Goal: Task Accomplishment & Management: Manage account settings

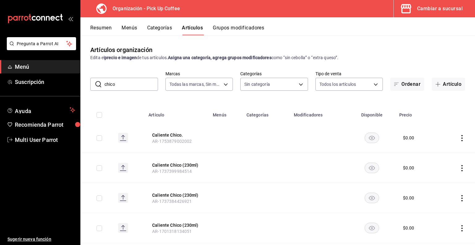
click at [445, 9] on div "Cambiar a sucursal" at bounding box center [441, 8] width 46 height 9
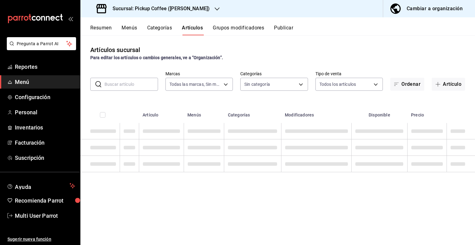
type input "5b91d91b-5d50-4258-8a39-b7c27b6201f2,66751013-9544-45f3-b5b3-d5f349b7c276"
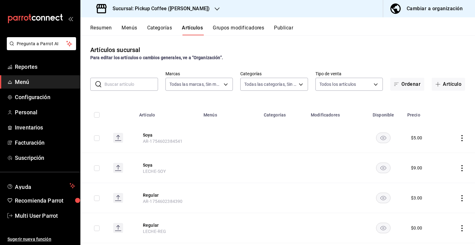
type input "a49a257d-e783-4528-894d-70bab09e9d96,f1c4bcba-188d-4064-8585-d8843510713d,54e8b…"
click at [193, 11] on h3 "Sucursal: Pickup Coffee ([PERSON_NAME])" at bounding box center [159, 8] width 102 height 7
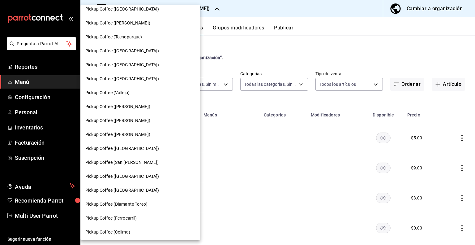
scroll to position [155, 0]
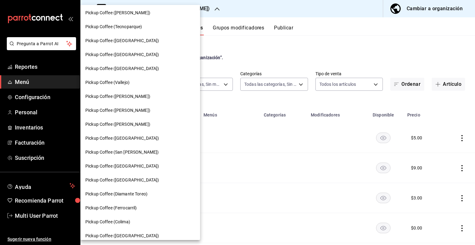
click at [111, 163] on span "Pickup Coffee ([GEOGRAPHIC_DATA])" at bounding box center [122, 166] width 74 height 7
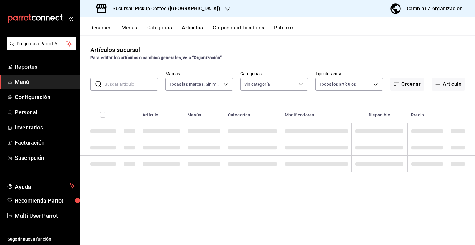
type input "720e0156-ff7e-406d-b06b-5b4b488f4cf2"
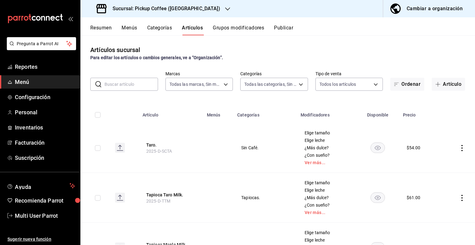
type input "ad5091ca-582d-4d96-8a5c-736922544107,5798bf50-80d9-4e8a-ab42-8c2da067b5b1,8958c…"
click at [106, 32] on button "Resumen" at bounding box center [100, 30] width 21 height 11
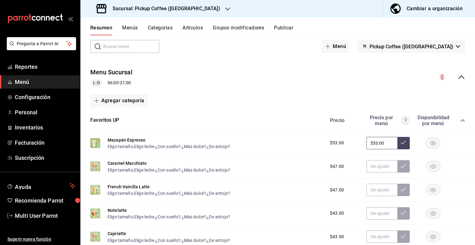
scroll to position [31, 0]
click at [129, 29] on button "Menús" at bounding box center [129, 30] width 15 height 11
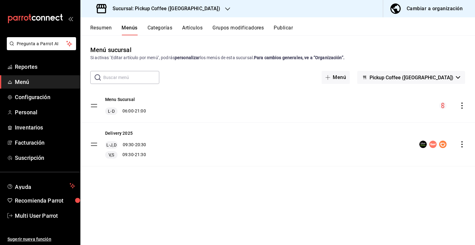
click at [410, 10] on div "Cambiar a organización" at bounding box center [435, 8] width 56 height 9
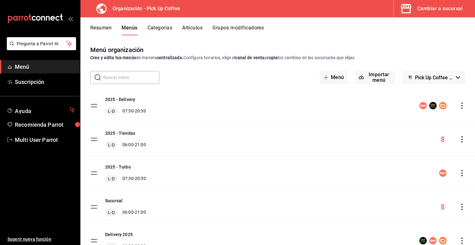
click at [459, 103] on icon "actions" at bounding box center [462, 105] width 6 height 6
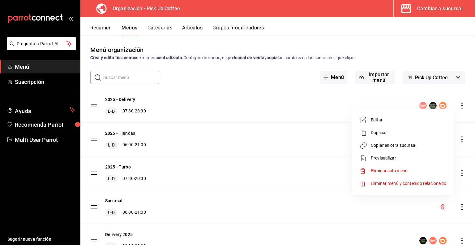
click at [376, 146] on span "Copiar en otra sucursal" at bounding box center [409, 145] width 76 height 7
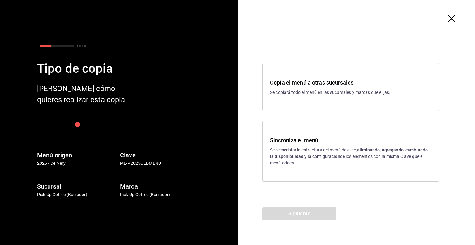
click at [301, 153] on p "Se reescribirá la estructura del menú destino; eliminando, agregando, cambiando…" at bounding box center [351, 157] width 162 height 20
click at [288, 211] on button "Siguiente" at bounding box center [300, 213] width 74 height 13
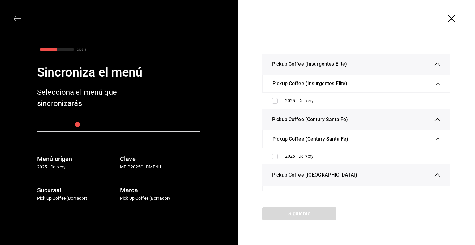
click at [459, 14] on div at bounding box center [357, 18] width 238 height 37
click at [455, 17] on icon "button" at bounding box center [451, 18] width 7 height 7
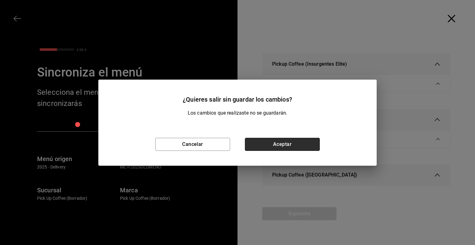
click at [264, 143] on button "Aceptar" at bounding box center [282, 144] width 75 height 13
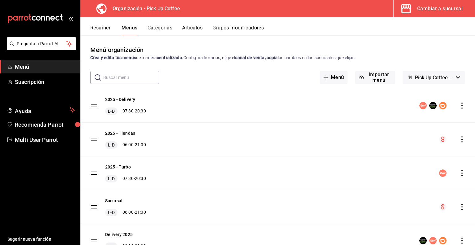
click at [462, 105] on icon "actions" at bounding box center [462, 105] width 1 height 6
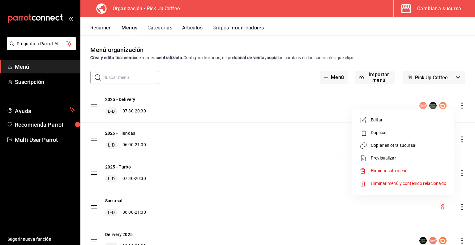
click at [365, 146] on icon at bounding box center [364, 145] width 7 height 6
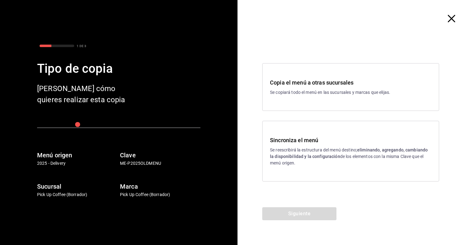
click at [310, 104] on div "Copia el menú a otras sucursales Se copiará todo el menú en las sucursales y ma…" at bounding box center [351, 87] width 177 height 48
click at [300, 211] on button "Siguiente" at bounding box center [300, 213] width 74 height 13
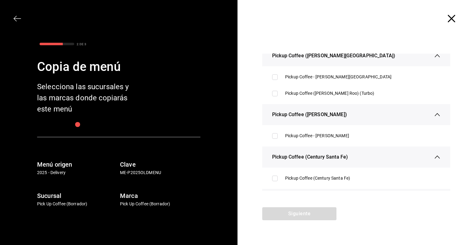
scroll to position [712, 0]
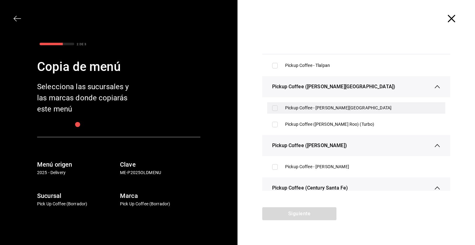
click at [301, 109] on div "Pickup Coffee - [PERSON_NAME][GEOGRAPHIC_DATA]" at bounding box center [362, 108] width 155 height 7
checkbox input "true"
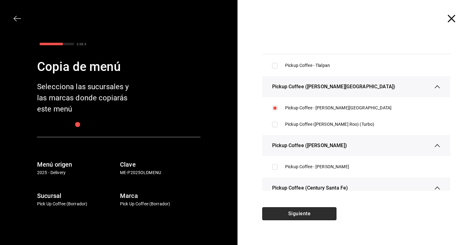
click at [291, 211] on button "Siguiente" at bounding box center [300, 213] width 74 height 13
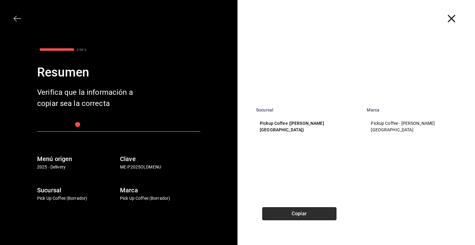
click at [291, 211] on button "Copiar" at bounding box center [300, 213] width 74 height 13
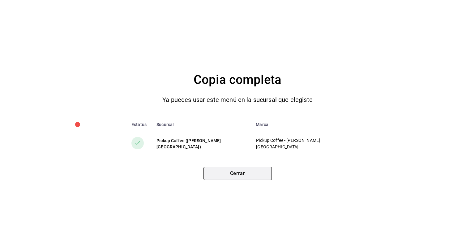
click at [247, 173] on button "Cerrar" at bounding box center [238, 173] width 68 height 13
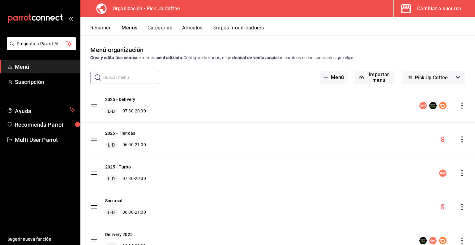
click at [429, 8] on div "Cambiar a sucursal" at bounding box center [441, 8] width 46 height 9
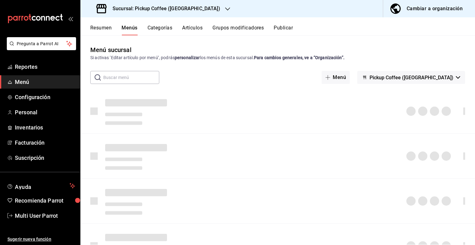
click at [199, 12] on h3 "Sucursal: Pickup Coffee ([GEOGRAPHIC_DATA])" at bounding box center [164, 8] width 113 height 7
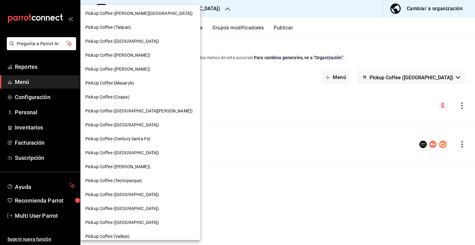
scroll to position [0, 0]
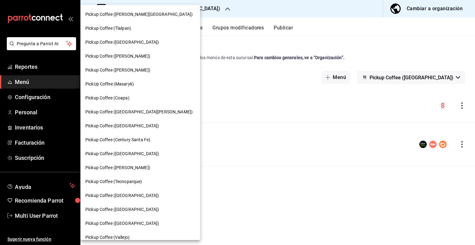
click at [130, 13] on span "Pickup Coffee ([PERSON_NAME][GEOGRAPHIC_DATA])" at bounding box center [138, 14] width 107 height 7
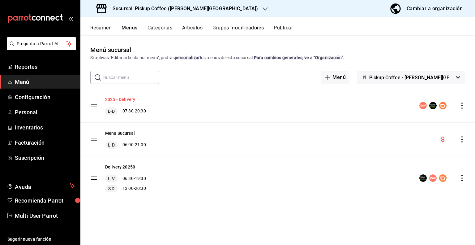
click at [129, 101] on button "2025 - Delivery" at bounding box center [120, 99] width 30 height 6
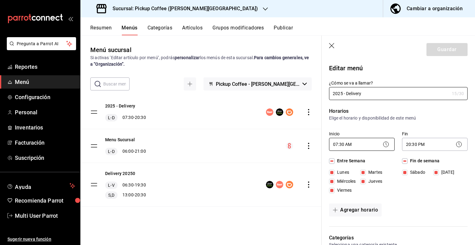
click at [360, 142] on body "Pregunta a Parrot AI Reportes Menú Configuración Personal Inventarios Facturaci…" at bounding box center [237, 122] width 475 height 245
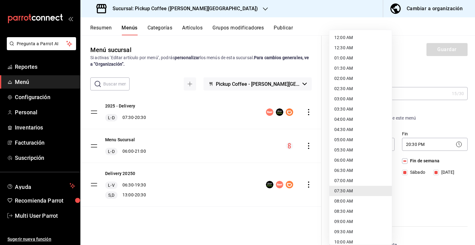
click at [347, 171] on li "06:30 AM" at bounding box center [361, 170] width 63 height 10
type input "06:30"
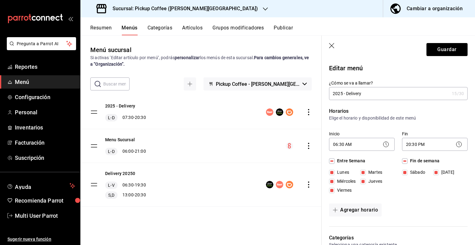
drag, startPoint x: 402, startPoint y: 163, endPoint x: 408, endPoint y: 157, distance: 7.9
click at [403, 161] on input "Fin de semana" at bounding box center [405, 161] width 6 height 6
checkbox input "false"
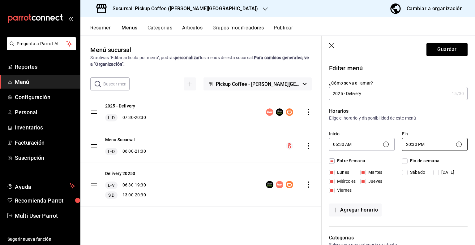
click at [423, 145] on body "Pregunta a Parrot AI Reportes Menú Configuración Personal Inventarios Facturaci…" at bounding box center [237, 122] width 475 height 245
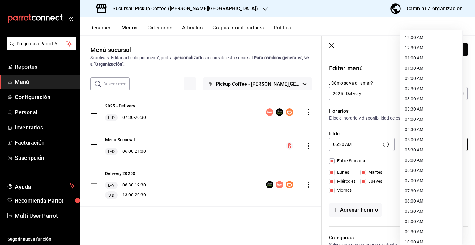
scroll to position [291, 0]
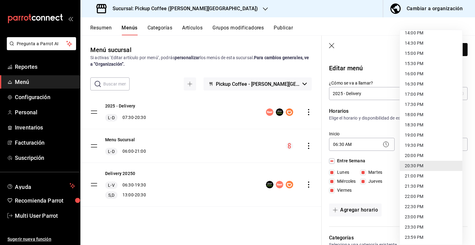
click at [418, 145] on li "19:30 PM" at bounding box center [431, 145] width 63 height 10
type input "19:30"
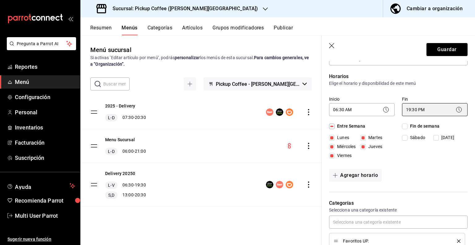
scroll to position [31, 0]
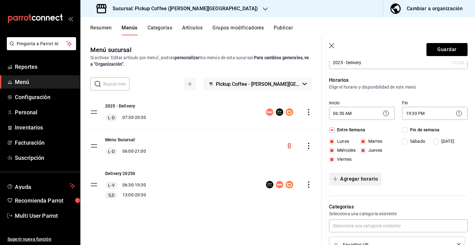
click at [354, 180] on button "Agregar horario" at bounding box center [355, 178] width 53 height 13
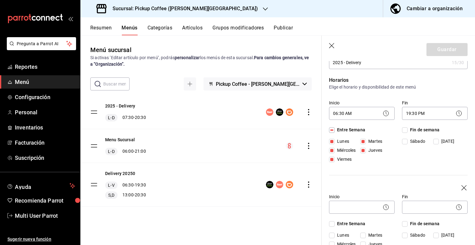
scroll to position [93, 0]
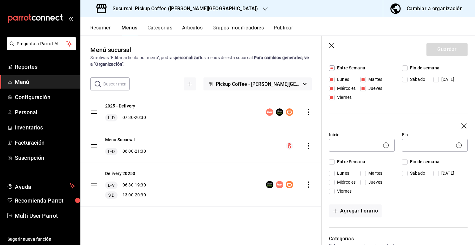
click at [404, 162] on input "Fin de semana" at bounding box center [405, 162] width 6 height 6
checkbox input "true"
click at [371, 149] on body "Pregunta a Parrot AI Reportes Menú Configuración Personal Inventarios Facturaci…" at bounding box center [237, 122] width 475 height 245
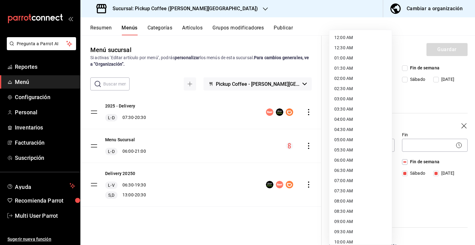
click at [348, 191] on li "07:30 AM" at bounding box center [361, 191] width 63 height 10
type input "07:30"
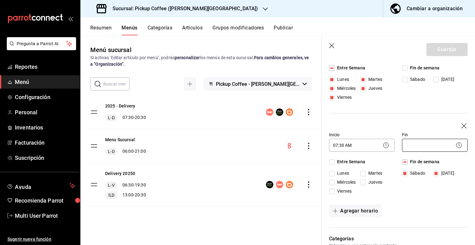
click at [418, 146] on body "Pregunta a Parrot AI Reportes Menú Configuración Personal Inventarios Facturaci…" at bounding box center [237, 122] width 475 height 245
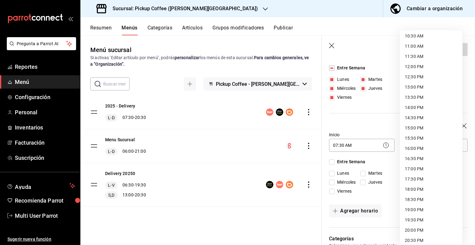
scroll to position [217, 0]
click at [414, 219] on li "19:30 PM" at bounding box center [431, 219] width 63 height 10
type input "19:30"
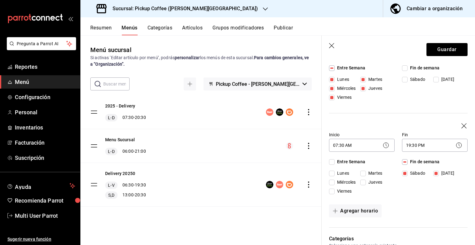
click at [405, 196] on div "Fin de semana [DATE][PERSON_NAME][DATE]" at bounding box center [435, 177] width 66 height 38
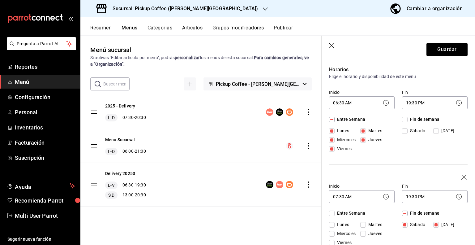
scroll to position [0, 0]
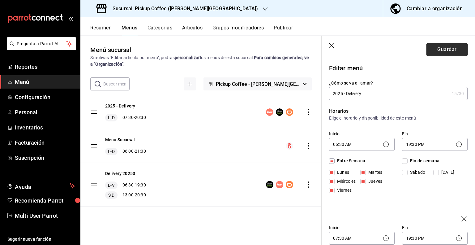
click at [438, 52] on button "Guardar" at bounding box center [447, 49] width 41 height 13
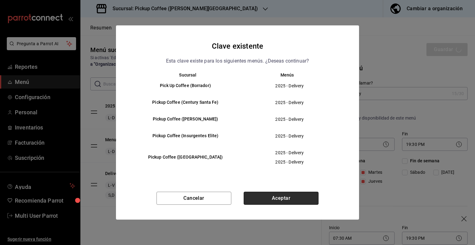
click at [292, 198] on button "Aceptar" at bounding box center [281, 198] width 75 height 13
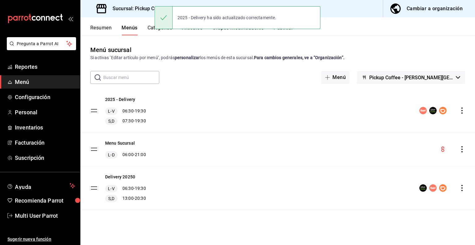
click at [292, 30] on div "2025 - Delivery ha sido actualizado correctamente." at bounding box center [238, 17] width 166 height 27
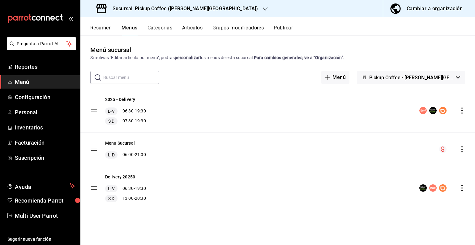
click at [291, 31] on button "Publicar" at bounding box center [283, 30] width 19 height 11
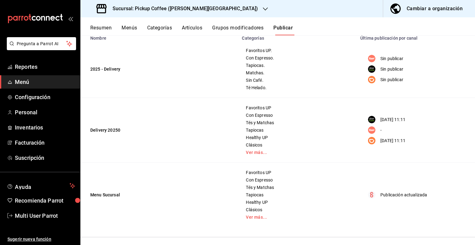
scroll to position [31, 0]
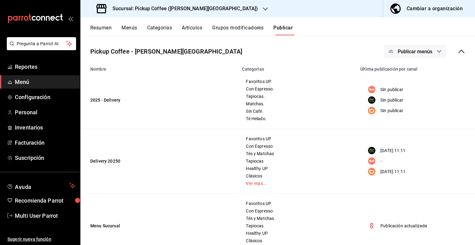
click at [437, 50] on icon "button" at bounding box center [439, 51] width 5 height 5
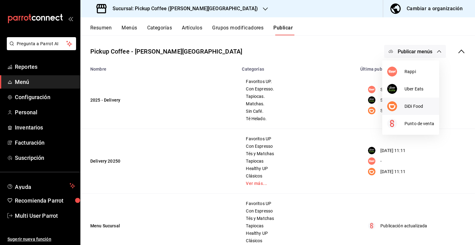
click at [406, 106] on span "DiDi Food" at bounding box center [420, 106] width 30 height 7
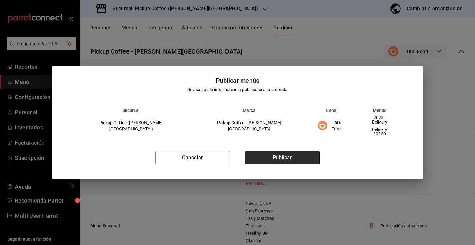
click at [277, 154] on button "Publicar" at bounding box center [282, 157] width 75 height 13
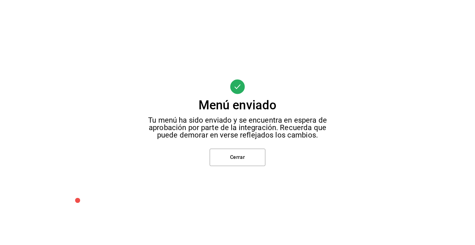
scroll to position [0, 0]
click at [236, 155] on button "Cerrar" at bounding box center [238, 157] width 56 height 17
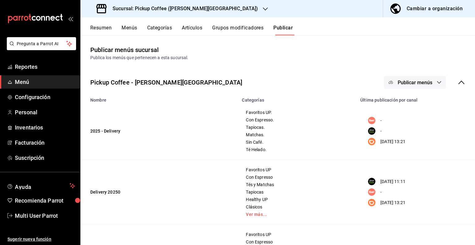
click at [422, 84] on span "Publicar menús" at bounding box center [415, 83] width 35 height 6
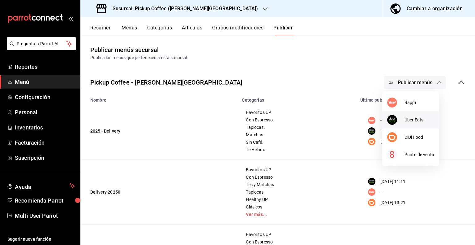
click at [398, 118] on div at bounding box center [396, 120] width 17 height 10
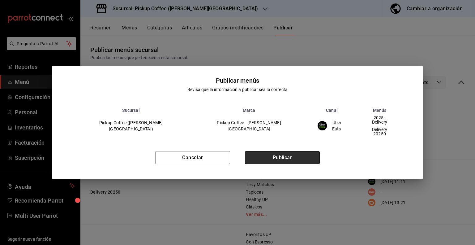
click at [269, 153] on button "Publicar" at bounding box center [282, 157] width 75 height 13
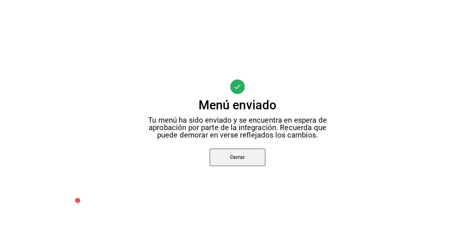
click at [229, 156] on button "Cerrar" at bounding box center [238, 157] width 56 height 17
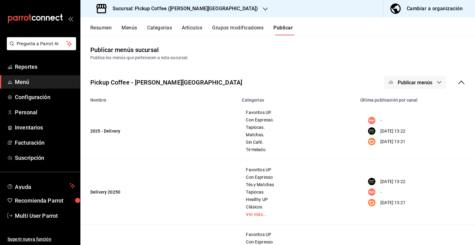
click at [121, 29] on div "Resumen Menús Categorías Artículos Grupos modificadores Publicar" at bounding box center [282, 30] width 385 height 11
click at [136, 28] on button "Menús" at bounding box center [129, 30] width 15 height 11
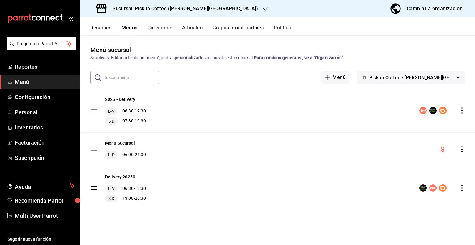
click at [463, 190] on icon "actions" at bounding box center [462, 188] width 1 height 6
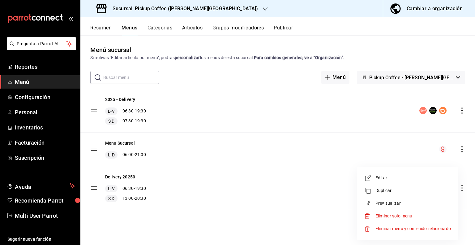
click at [385, 215] on span "Eliminar solo menú" at bounding box center [394, 215] width 37 height 5
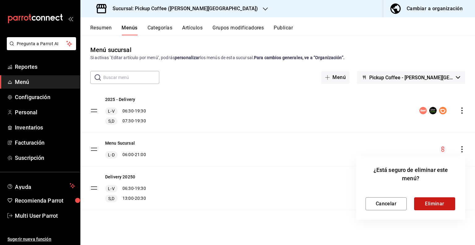
click at [435, 203] on button "Eliminar" at bounding box center [434, 203] width 41 height 13
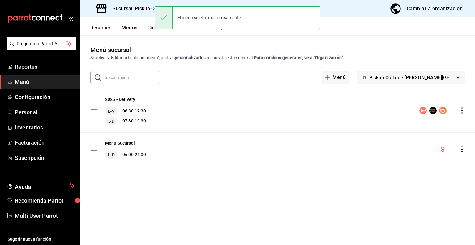
click at [290, 30] on div "El menú se eliminó exitosamente." at bounding box center [238, 17] width 166 height 27
click at [284, 29] on div "El menú se eliminó exitosamente." at bounding box center [238, 17] width 166 height 27
click at [281, 32] on button "Publicar" at bounding box center [283, 30] width 19 height 11
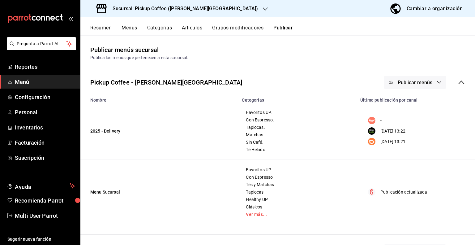
click at [129, 28] on button "Menús" at bounding box center [129, 30] width 15 height 11
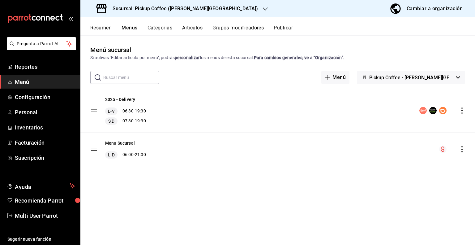
click at [284, 28] on button "Publicar" at bounding box center [283, 30] width 19 height 11
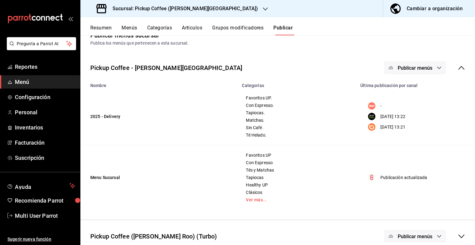
scroll to position [22, 0]
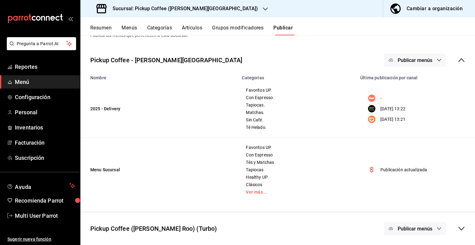
click at [459, 229] on icon at bounding box center [462, 229] width 6 height 4
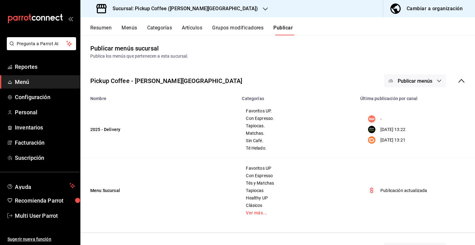
scroll to position [0, 0]
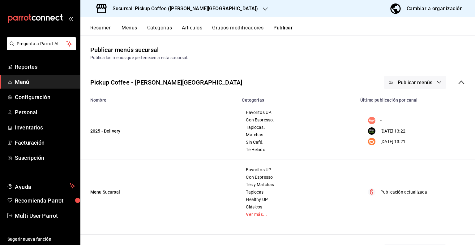
click at [119, 27] on div "Resumen Menús Categorías Artículos Grupos modificadores Publicar" at bounding box center [282, 30] width 385 height 11
click at [121, 28] on div "Resumen Menús Categorías Artículos Grupos modificadores Publicar" at bounding box center [282, 30] width 385 height 11
click at [128, 28] on button "Menús" at bounding box center [129, 30] width 15 height 11
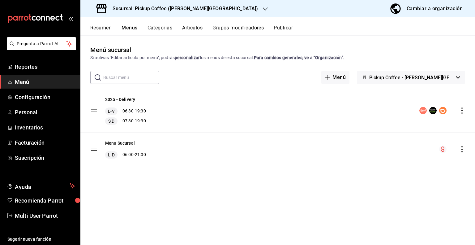
click at [286, 28] on button "Publicar" at bounding box center [283, 30] width 19 height 11
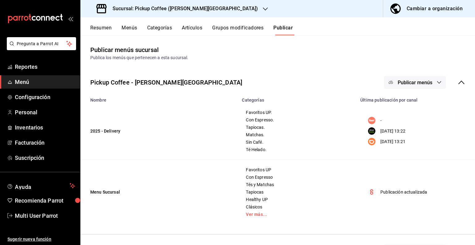
scroll to position [22, 0]
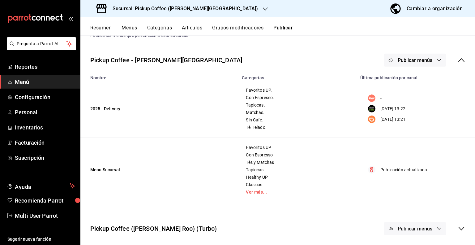
click at [460, 230] on icon at bounding box center [461, 228] width 7 height 7
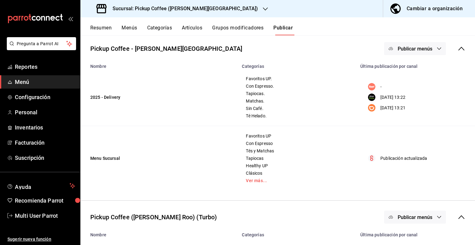
scroll to position [0, 0]
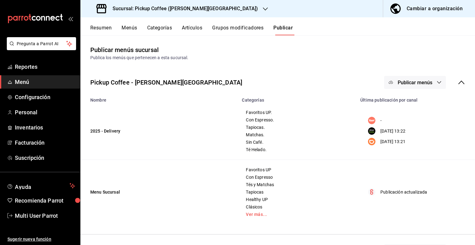
click at [132, 25] on button "Menús" at bounding box center [129, 30] width 15 height 11
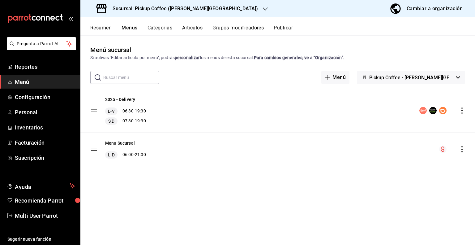
click at [445, 80] on button "Pickup Coffee - [PERSON_NAME][GEOGRAPHIC_DATA]" at bounding box center [411, 77] width 108 height 13
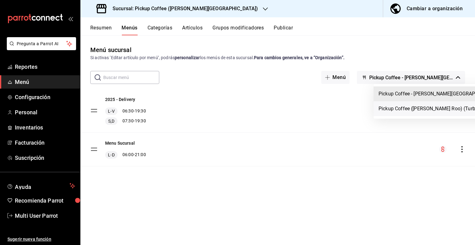
click at [434, 106] on li "Pickup Coffee ([PERSON_NAME] Roo) (Turbo)" at bounding box center [439, 108] width 130 height 15
